Goal: Find specific page/section: Find specific page/section

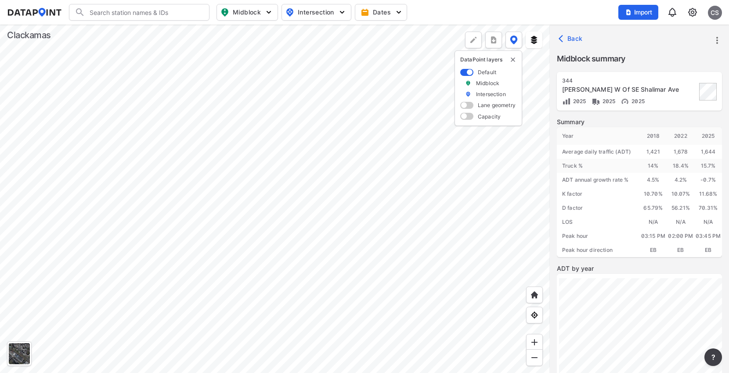
click at [432, 129] on div at bounding box center [274, 199] width 549 height 348
click at [246, 64] on div at bounding box center [274, 199] width 549 height 348
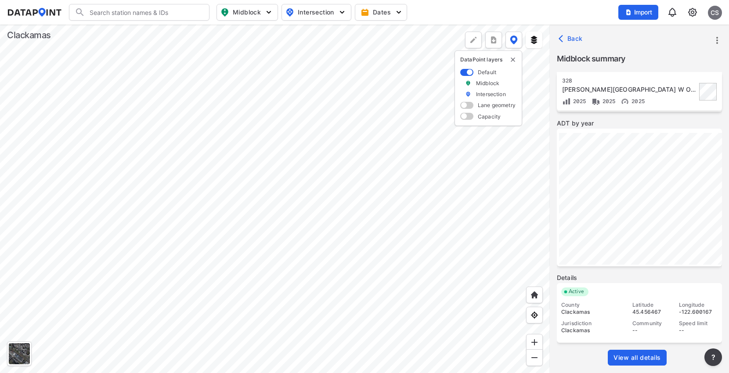
click at [639, 354] on span "View all details" at bounding box center [636, 357] width 47 height 9
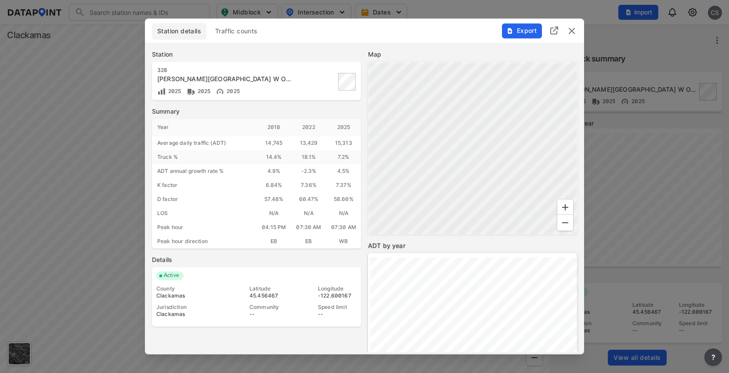
click at [240, 34] on span "Traffic counts" at bounding box center [236, 31] width 43 height 9
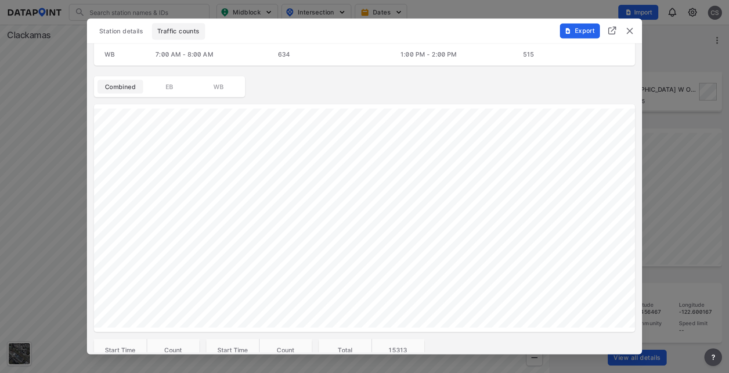
scroll to position [128, 0]
click at [632, 31] on img "delete" at bounding box center [629, 31] width 11 height 11
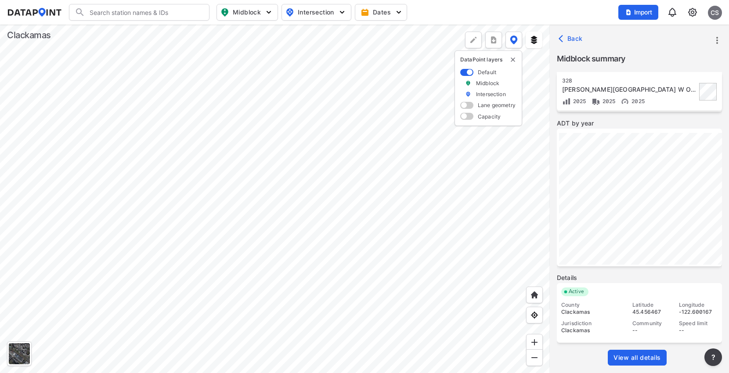
click at [288, 69] on div at bounding box center [274, 199] width 549 height 348
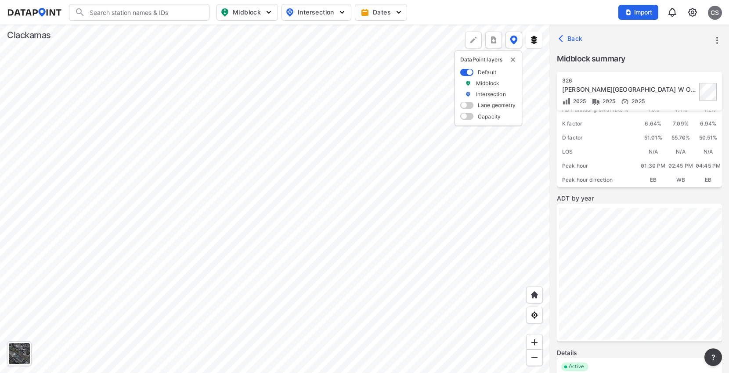
scroll to position [145, 0]
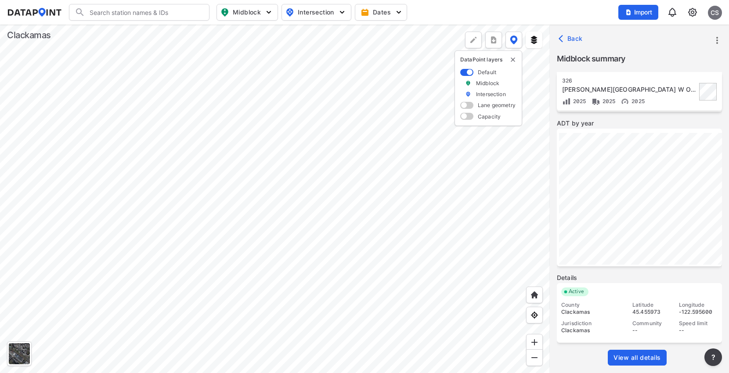
click at [627, 358] on span "View all details" at bounding box center [636, 357] width 47 height 9
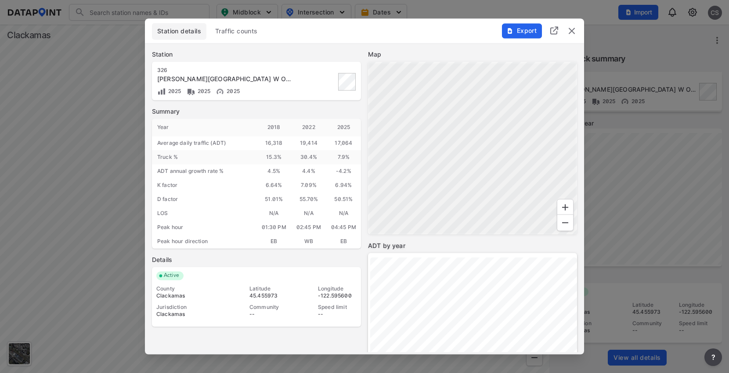
click at [234, 31] on span "Traffic counts" at bounding box center [236, 31] width 43 height 9
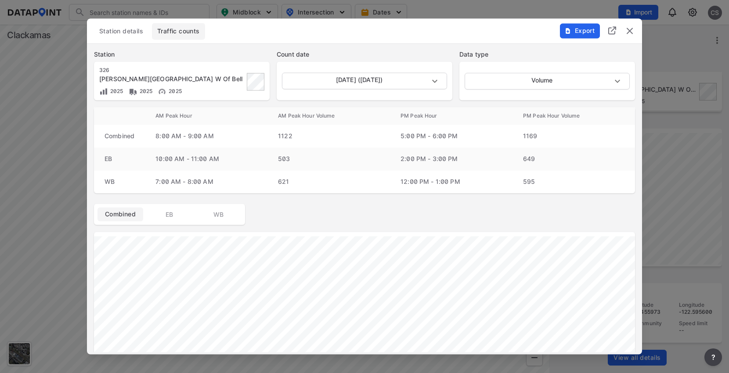
click at [634, 31] on img "delete" at bounding box center [629, 31] width 11 height 11
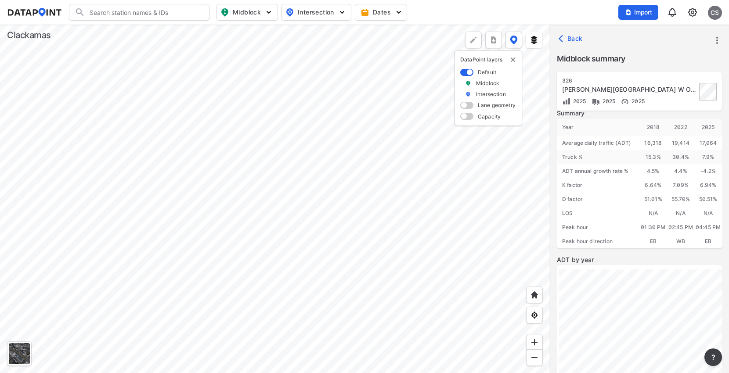
scroll to position [0, 0]
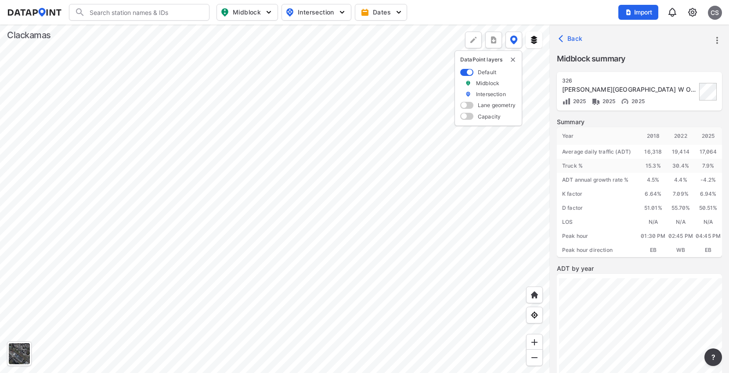
click at [338, 206] on div at bounding box center [274, 199] width 549 height 348
click at [333, 112] on div at bounding box center [274, 199] width 549 height 348
click at [275, 162] on div at bounding box center [274, 199] width 549 height 348
click at [332, 110] on div at bounding box center [274, 199] width 549 height 348
click at [331, 341] on div at bounding box center [274, 199] width 549 height 348
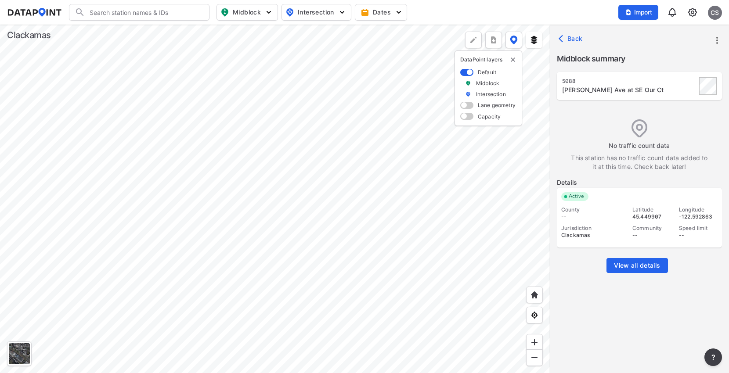
click at [345, 302] on div at bounding box center [274, 199] width 549 height 348
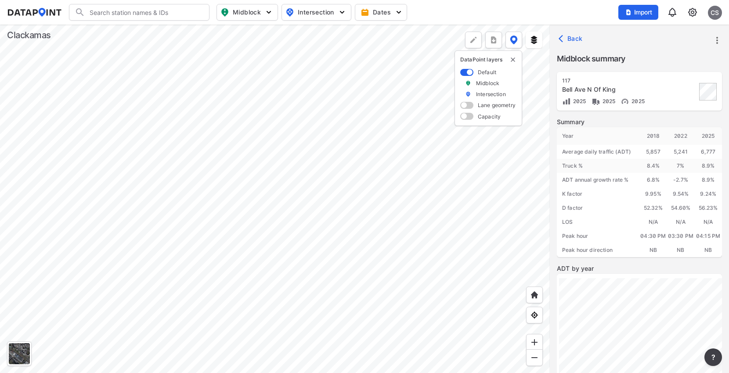
click at [302, 290] on div at bounding box center [274, 199] width 549 height 348
click at [353, 175] on div at bounding box center [274, 199] width 549 height 348
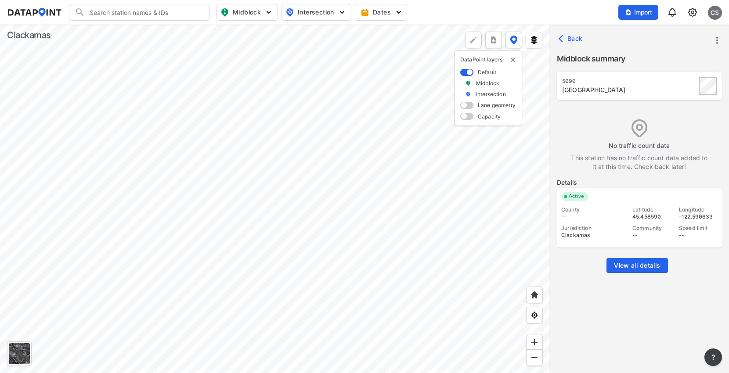
click at [378, 106] on div at bounding box center [274, 199] width 549 height 348
click at [291, 171] on div at bounding box center [274, 199] width 549 height 348
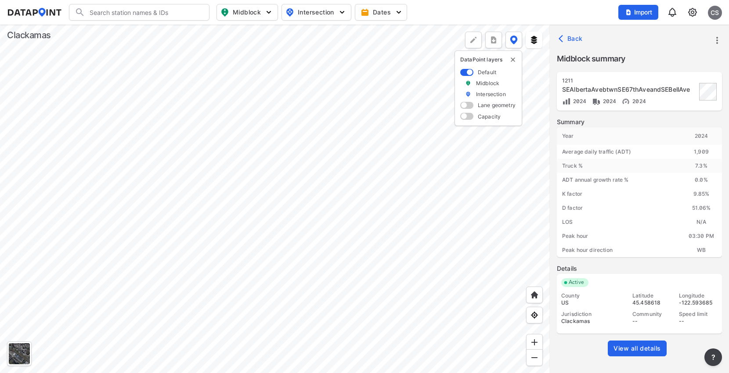
click at [173, 199] on div at bounding box center [274, 199] width 549 height 348
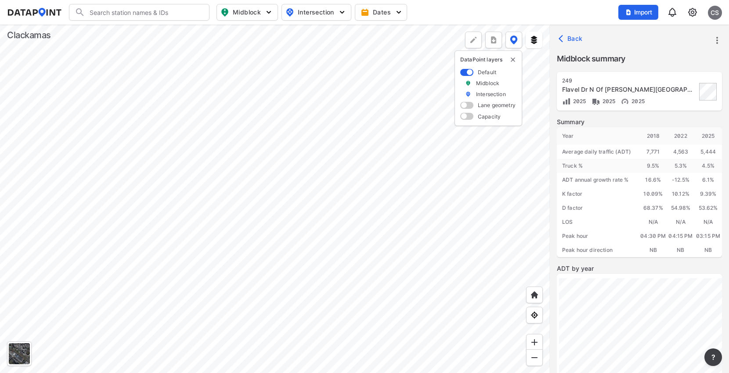
click at [307, 196] on div at bounding box center [274, 199] width 549 height 348
click at [329, 250] on div at bounding box center [274, 199] width 549 height 348
click at [305, 195] on div at bounding box center [274, 199] width 549 height 348
